Goal: Task Accomplishment & Management: Manage account settings

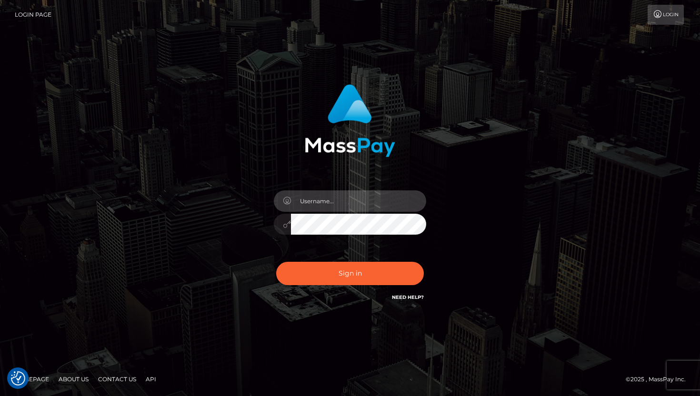
click at [313, 206] on input "text" at bounding box center [358, 200] width 135 height 21
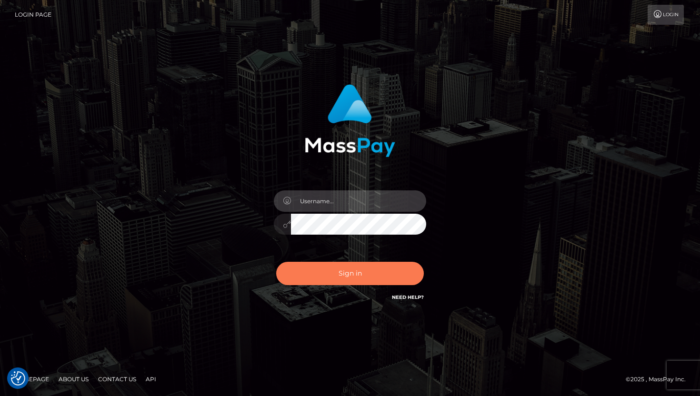
paste input "Devutopian1"
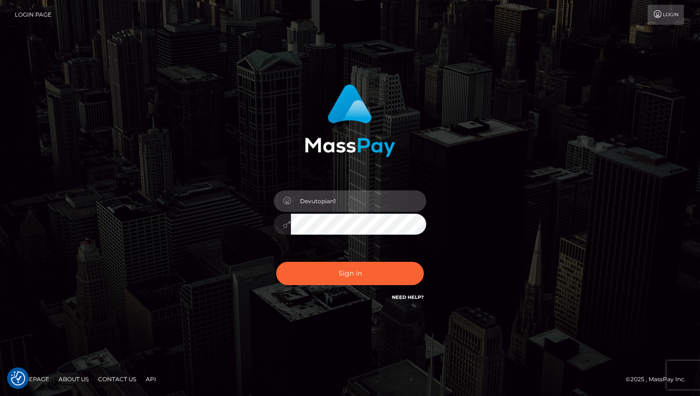
type input "Devutopian1"
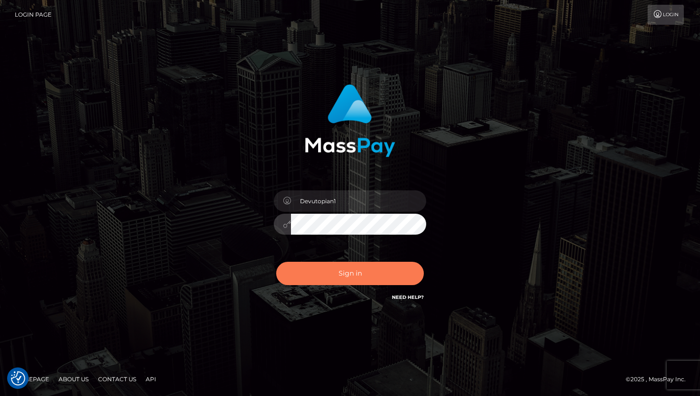
click at [351, 267] on button "Sign in" at bounding box center [350, 273] width 148 height 23
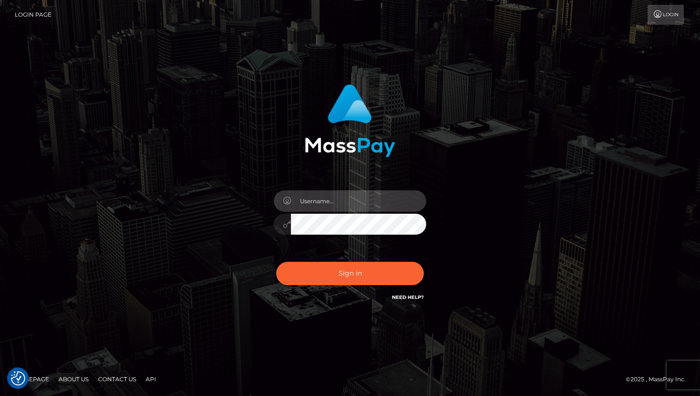
click at [352, 200] on input "text" at bounding box center [358, 200] width 135 height 21
click at [313, 203] on input "text" at bounding box center [358, 200] width 135 height 21
paste input "Devutopian1"
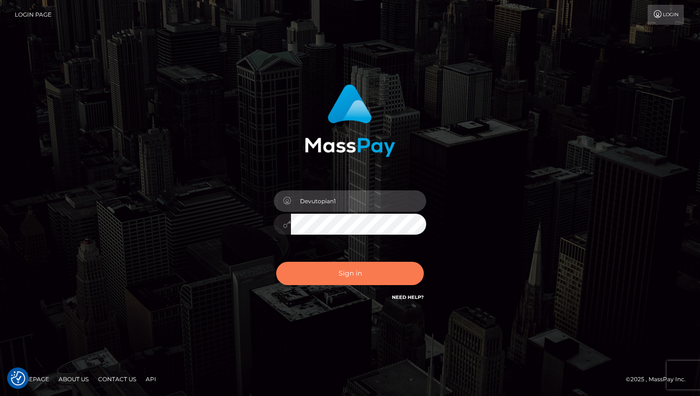
type input "Devutopian1"
click at [339, 267] on button "Sign in" at bounding box center [350, 273] width 148 height 23
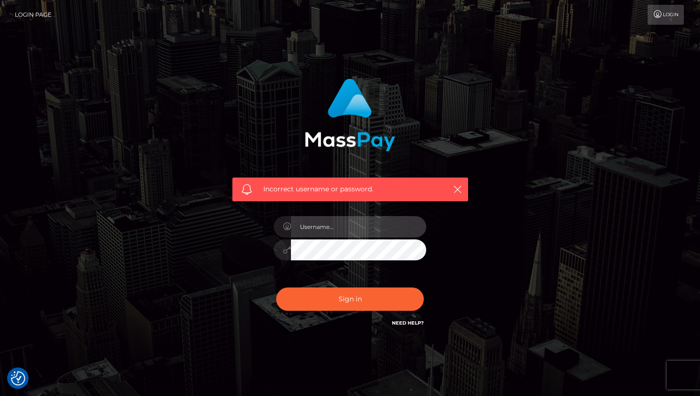
click at [361, 231] on input "text" at bounding box center [358, 226] width 135 height 21
paste input "Devutopian1"
click at [318, 227] on input "Devutopian1" at bounding box center [358, 226] width 135 height 21
click at [320, 227] on input "Devutopian1" at bounding box center [358, 226] width 135 height 21
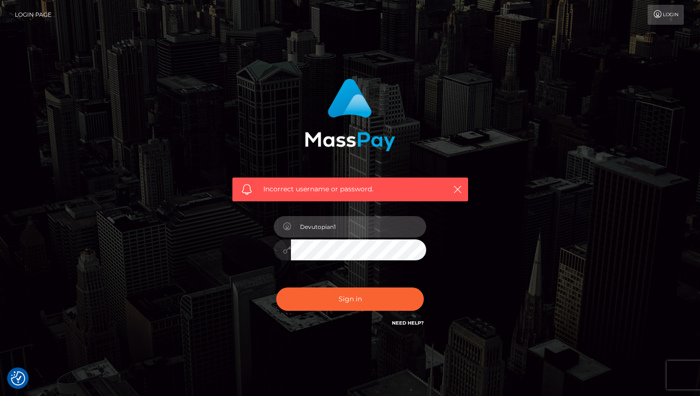
click at [320, 227] on input "Devutopian1" at bounding box center [358, 226] width 135 height 21
paste input "2.prod"
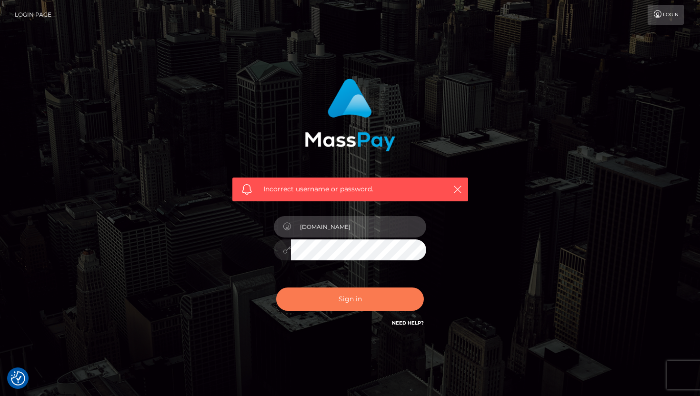
type input "Devutopian2.prod"
click at [363, 306] on button "Sign in" at bounding box center [350, 298] width 148 height 23
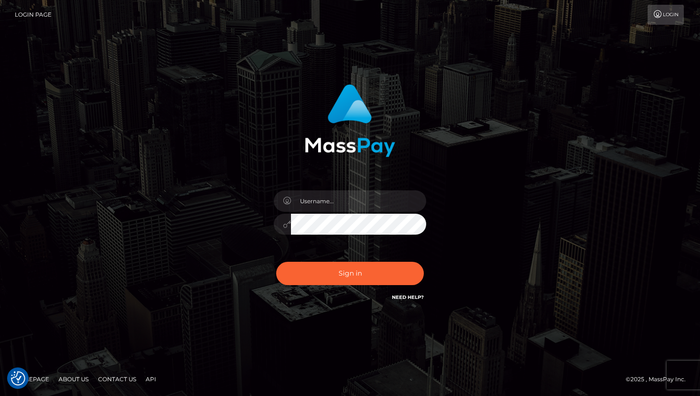
click at [579, 205] on div "Sign in" at bounding box center [350, 198] width 543 height 242
click at [669, 17] on link "Login" at bounding box center [665, 15] width 36 height 20
click at [337, 202] on input "text" at bounding box center [358, 200] width 135 height 21
paste input "[DOMAIN_NAME]"
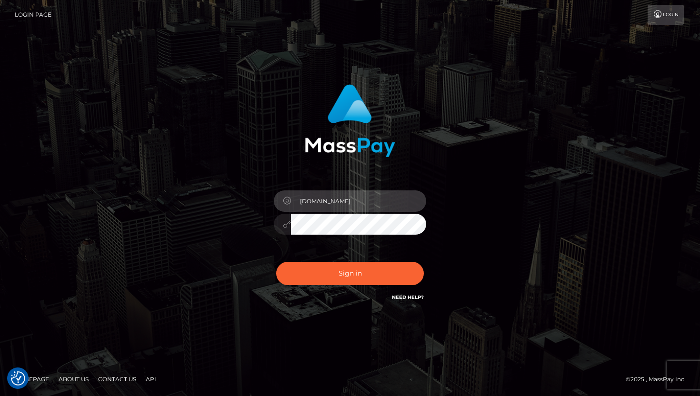
type input "[DOMAIN_NAME]"
click at [276, 262] on button "Sign in" at bounding box center [350, 273] width 148 height 23
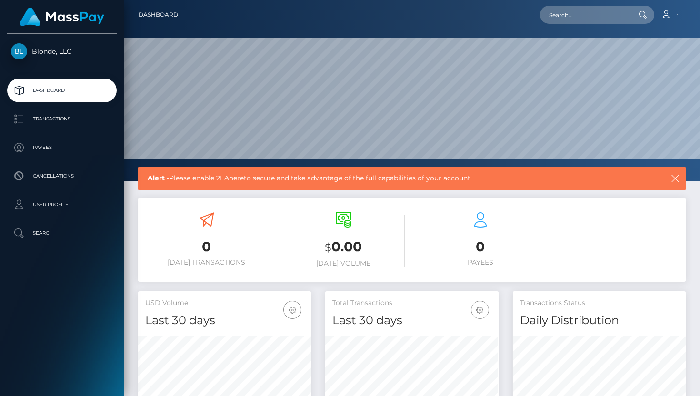
scroll to position [168, 173]
click at [670, 17] on icon at bounding box center [666, 14] width 10 height 8
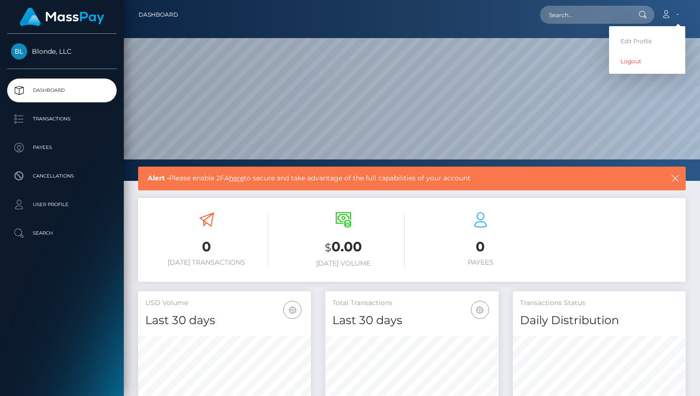
click at [36, 52] on span "Blonde, LLC" at bounding box center [61, 51] width 109 height 9
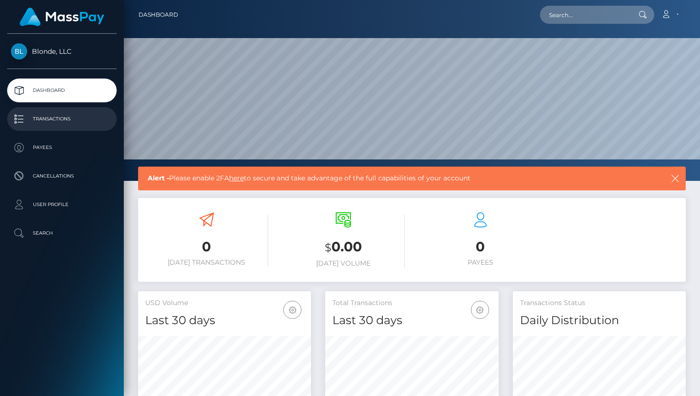
click at [46, 121] on p "Transactions" at bounding box center [62, 119] width 102 height 14
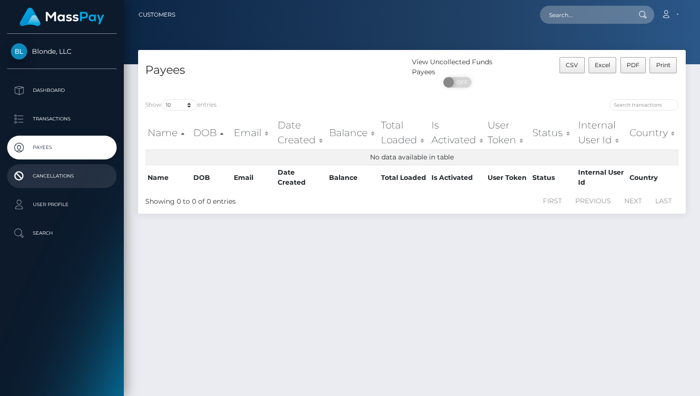
click at [38, 182] on p "Cancellations" at bounding box center [62, 176] width 102 height 14
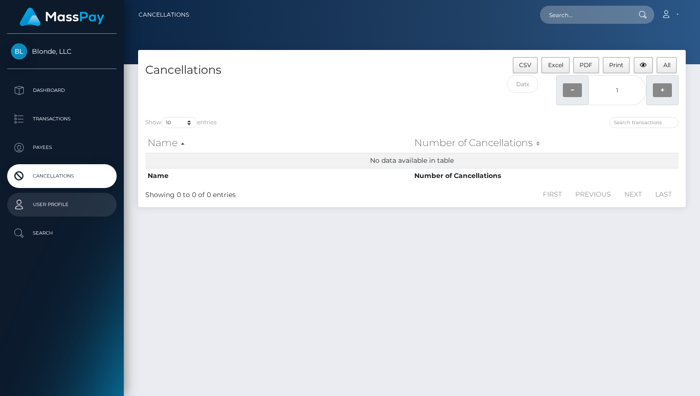
click at [42, 206] on p "User Profile" at bounding box center [62, 205] width 102 height 14
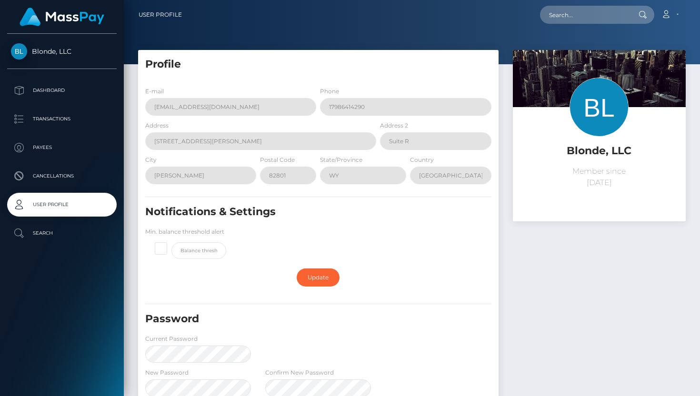
click at [64, 20] on img at bounding box center [62, 17] width 85 height 19
